Goal: Information Seeking & Learning: Learn about a topic

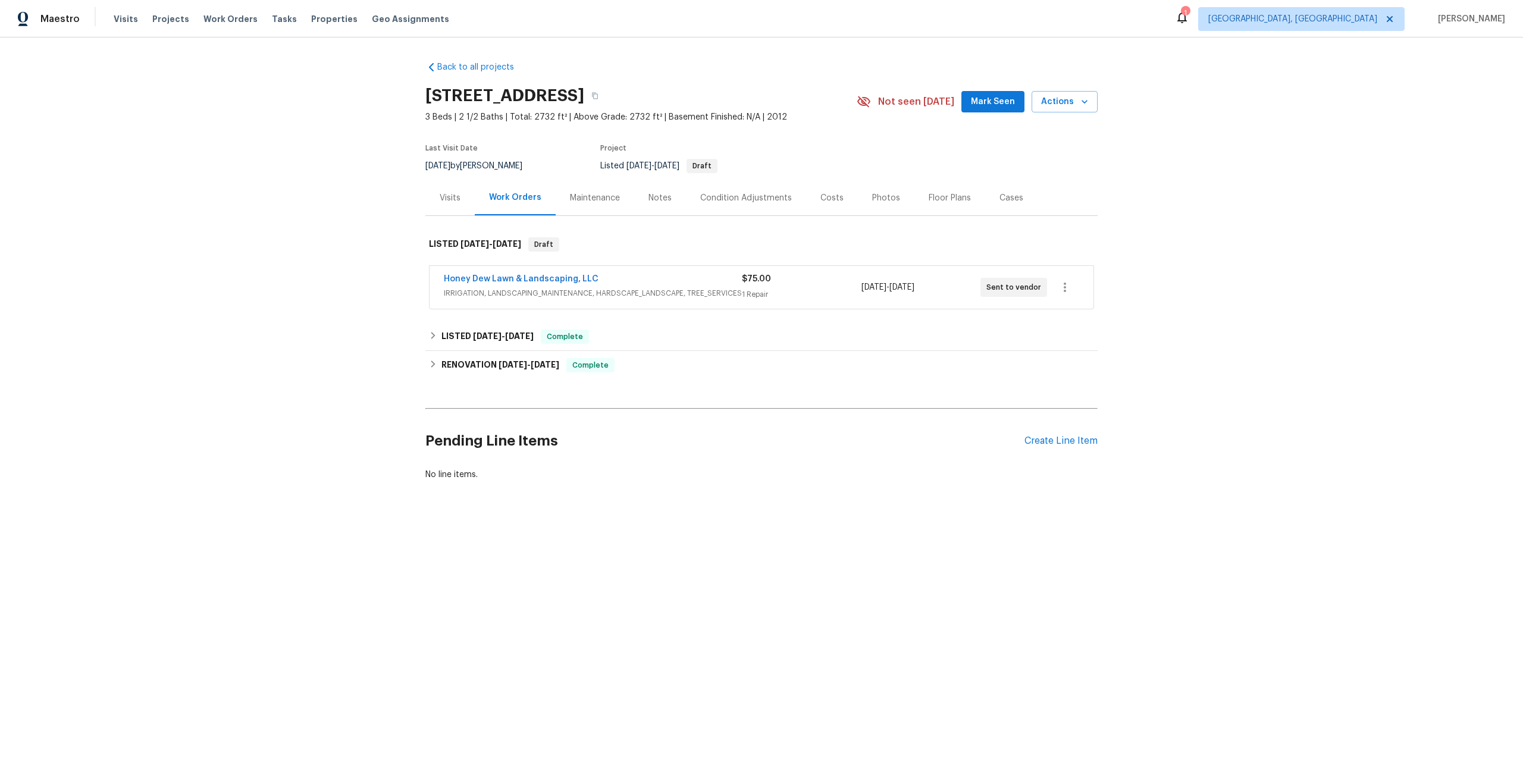
click at [570, 290] on span "IRRIGATION, LANDSCAPING_MAINTENANCE, HARDSCAPE_LANDSCAPE, TREE_SERVICES" at bounding box center [592, 293] width 298 height 12
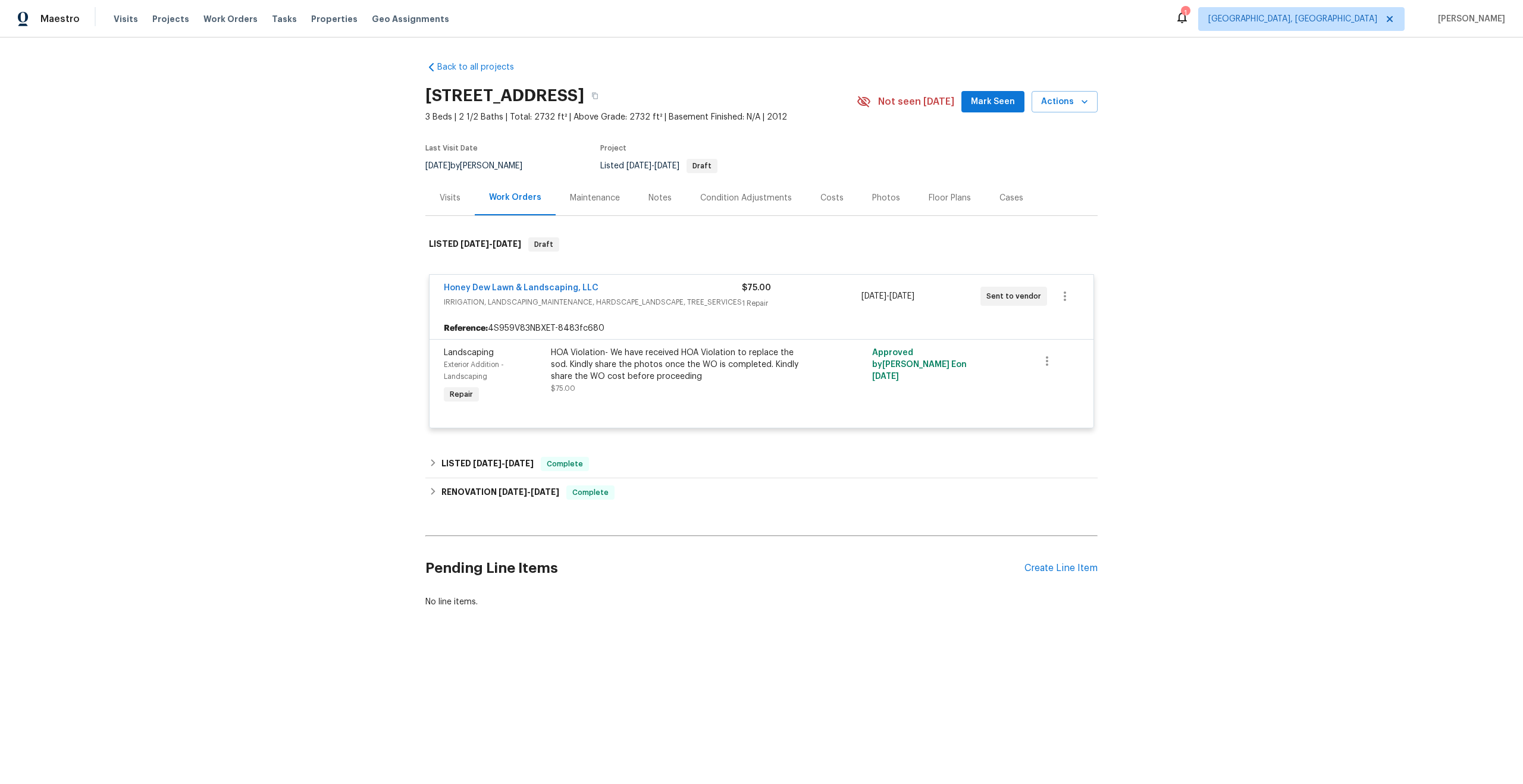
click at [759, 361] on div "HOA Violation- We have received HOA Violation to replace the sod. Kindly share …" at bounding box center [680, 364] width 261 height 36
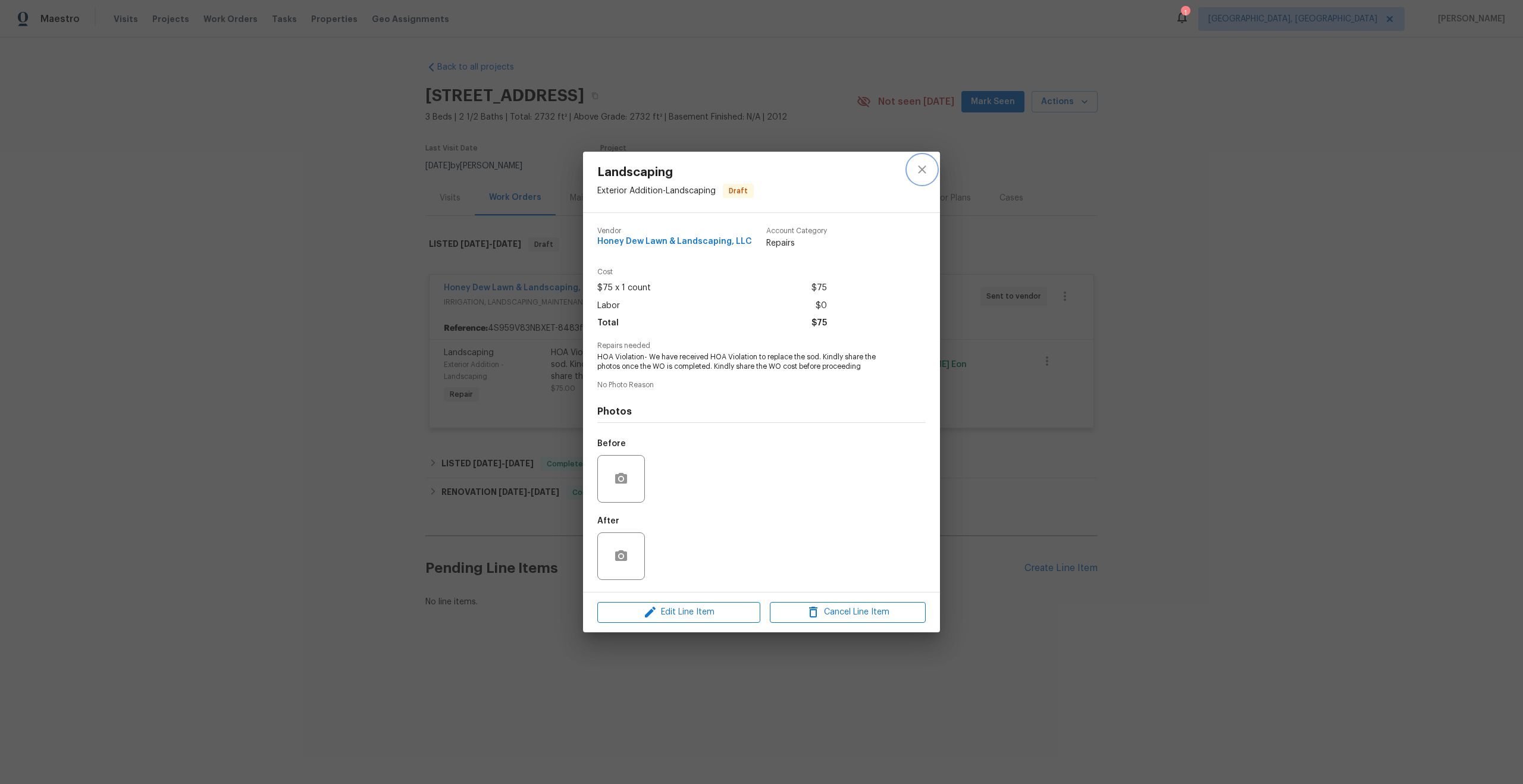
click at [923, 168] on icon "close" at bounding box center [922, 169] width 14 height 14
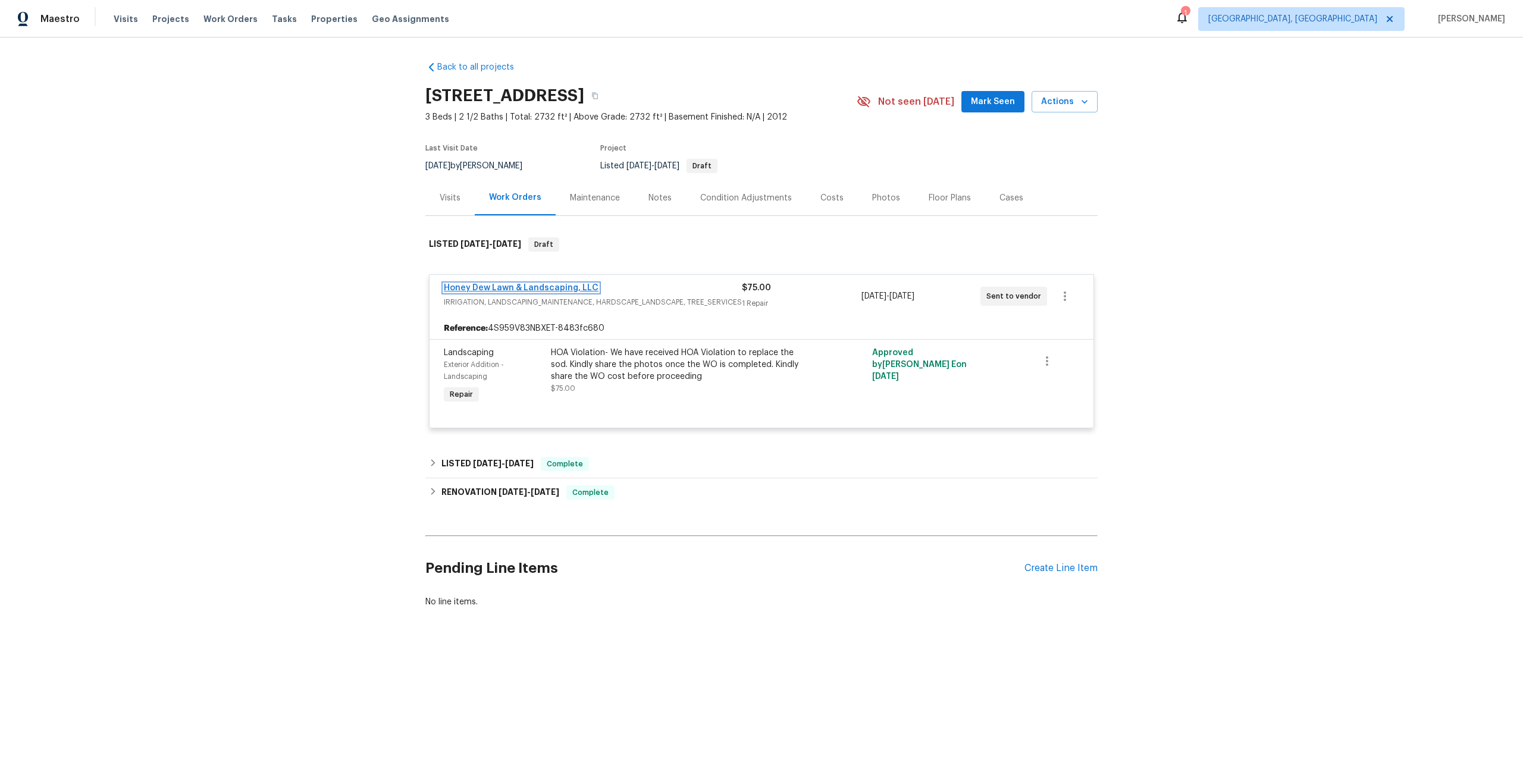
click at [543, 287] on link "Honey Dew Lawn & Landscaping, LLC" at bounding box center [521, 288] width 155 height 8
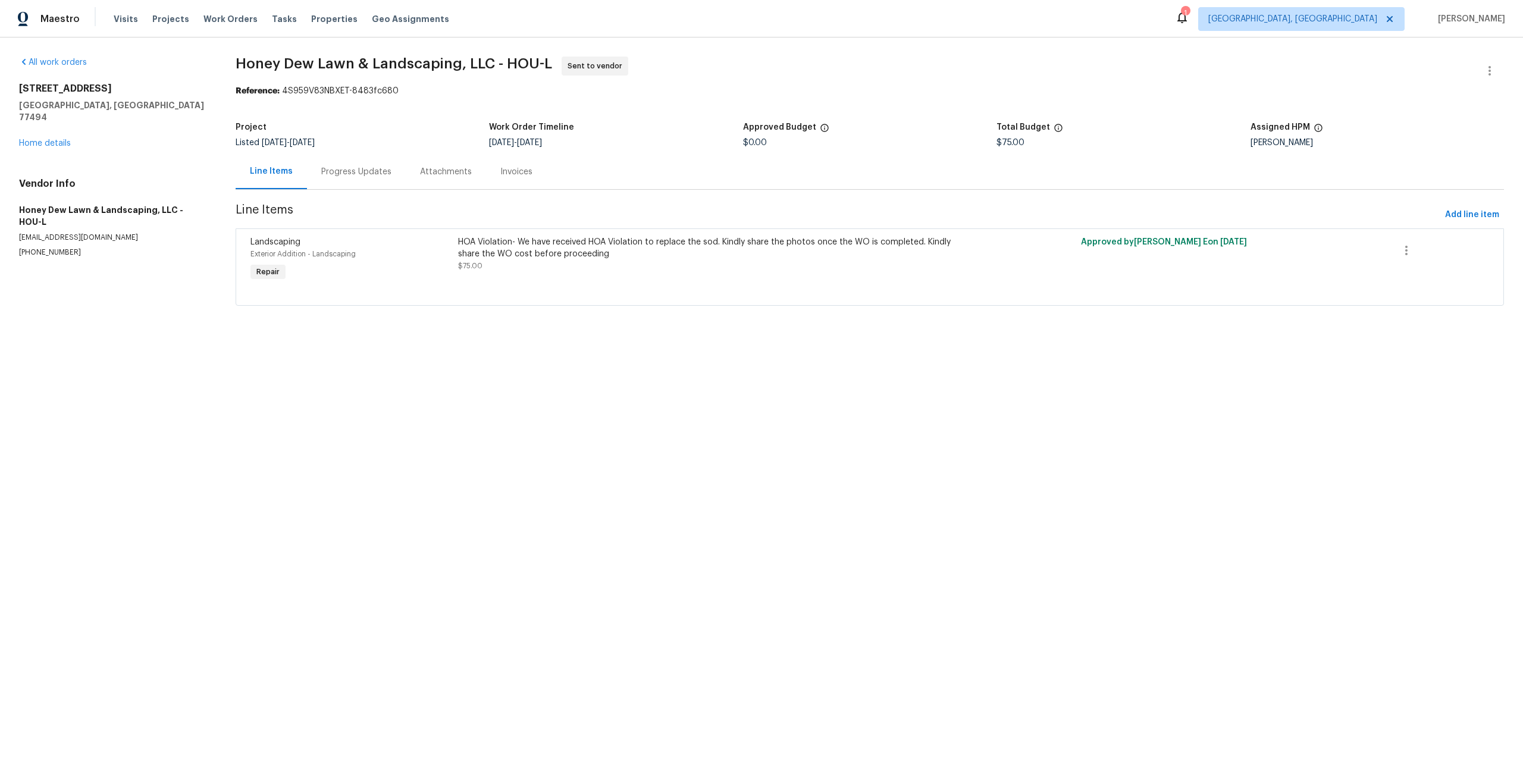
click at [379, 176] on div "Progress Updates" at bounding box center [356, 172] width 71 height 12
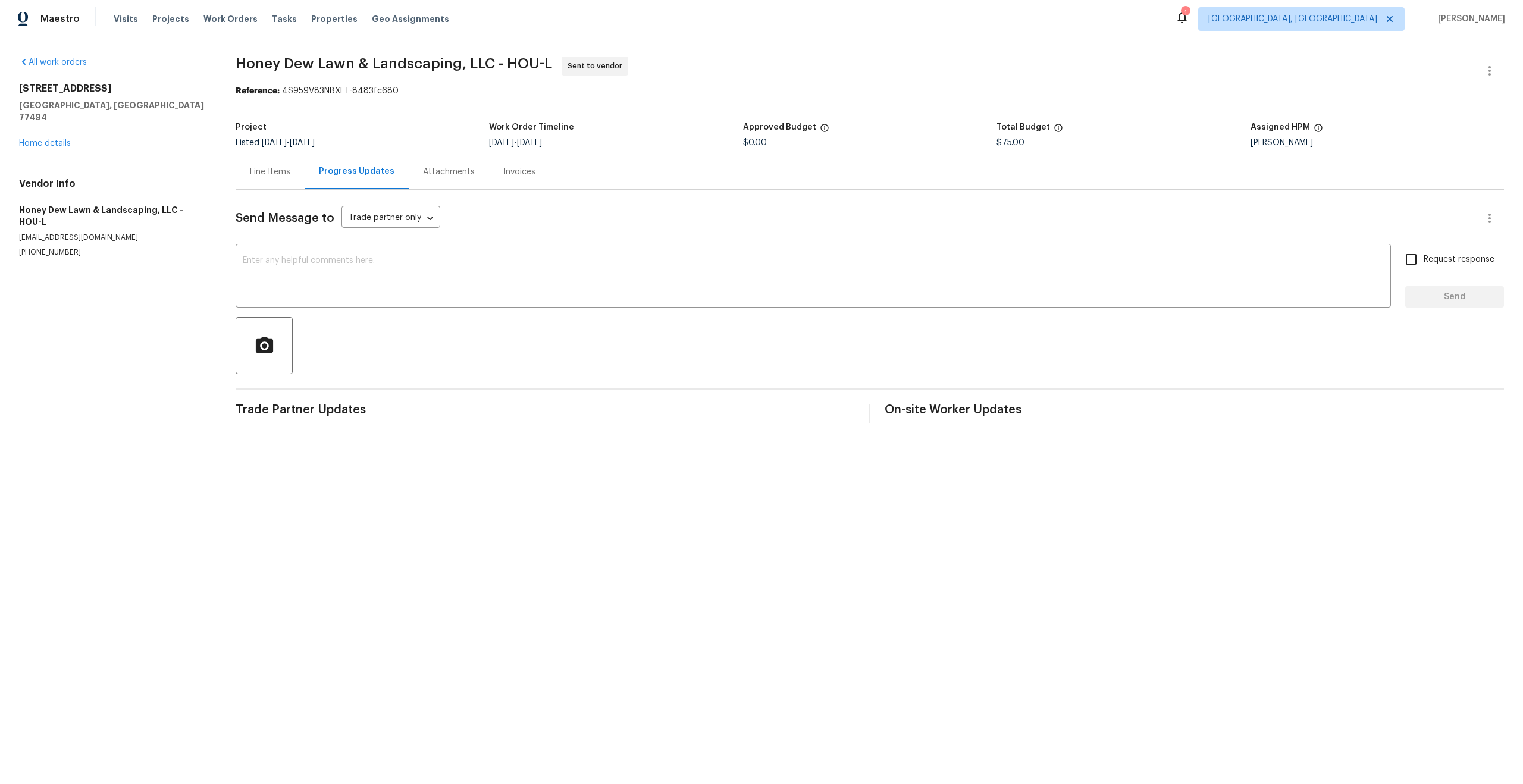
click at [452, 177] on div "Attachments" at bounding box center [448, 172] width 52 height 12
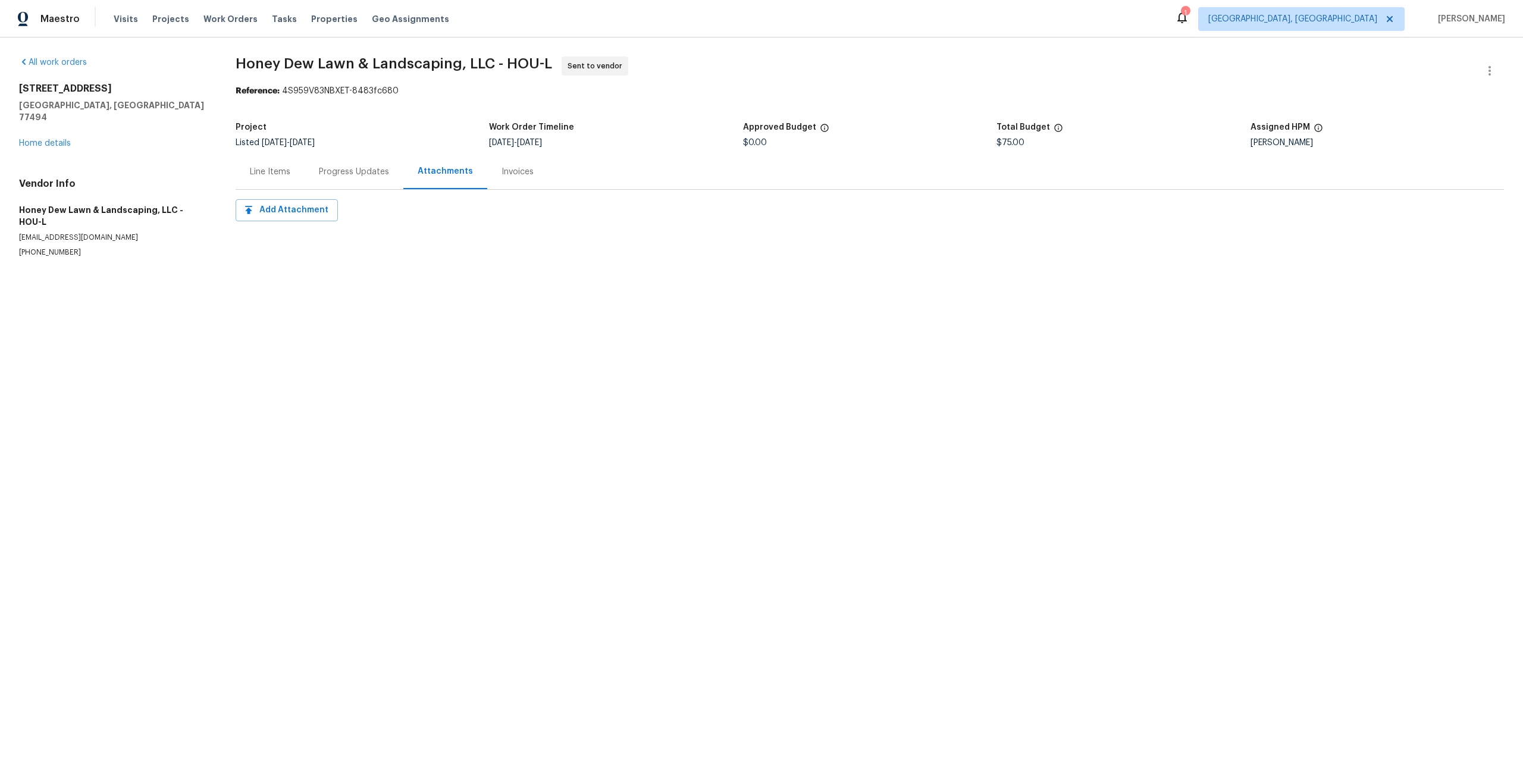
click at [275, 180] on div "Line Items" at bounding box center [269, 171] width 69 height 35
